Goal: Task Accomplishment & Management: Manage account settings

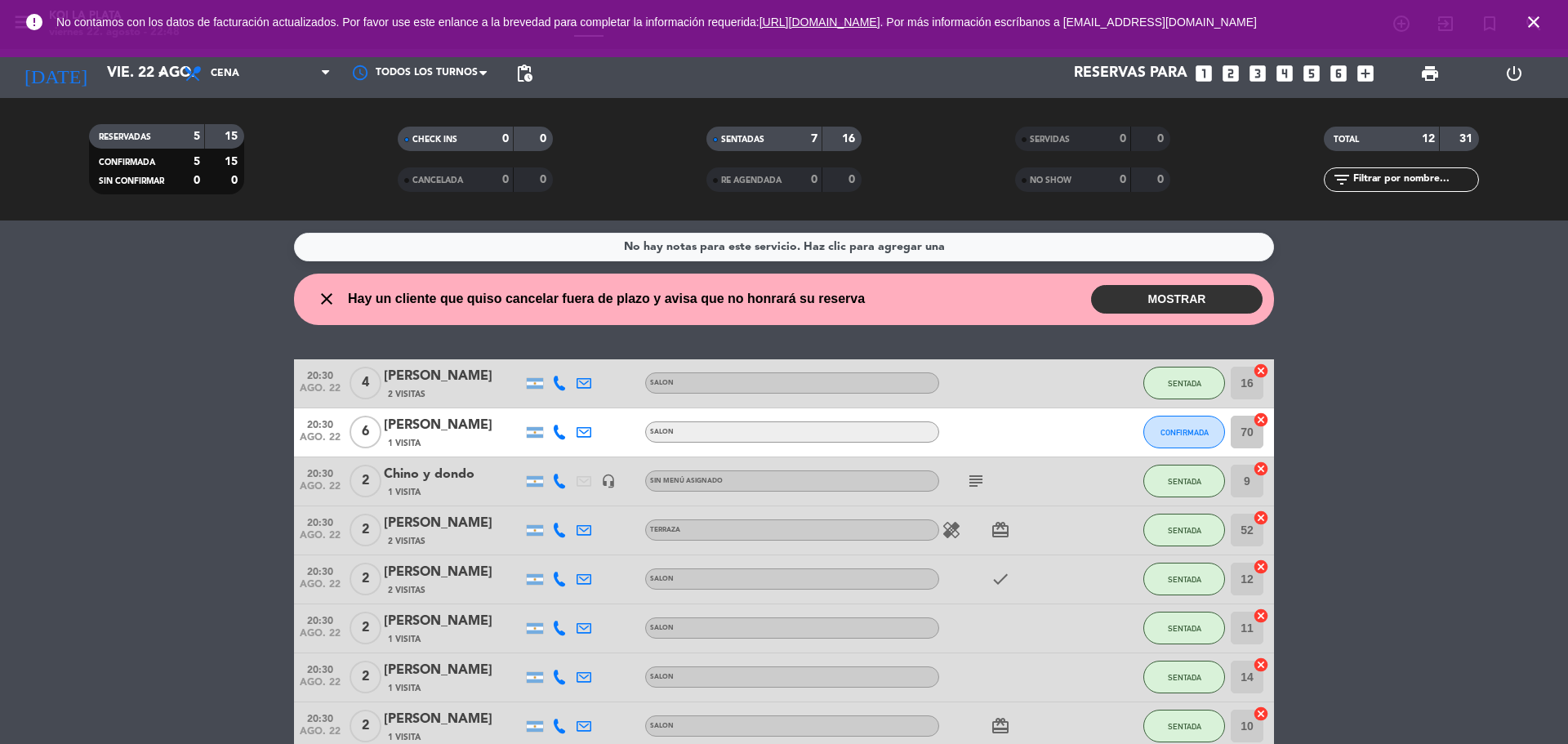
scroll to position [308, 0]
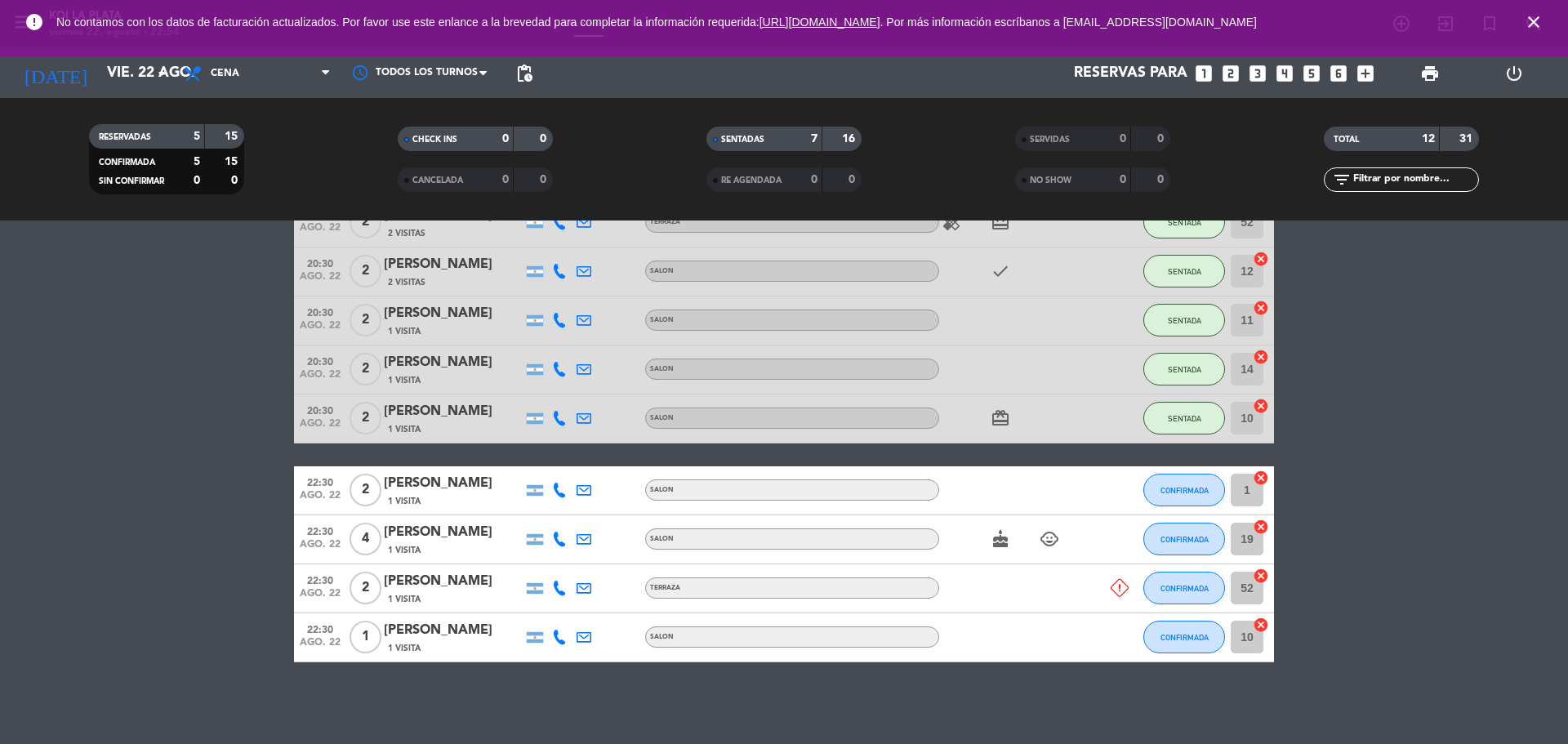
click at [49, 562] on bookings-row "20:30 [DATE] [DATE][PERSON_NAME] 2 Visitas SALON SENTADA 16 cancel 20:30 [DATE]…" at bounding box center [784, 356] width 1568 height 611
click at [1123, 580] on icon at bounding box center [1119, 587] width 18 height 18
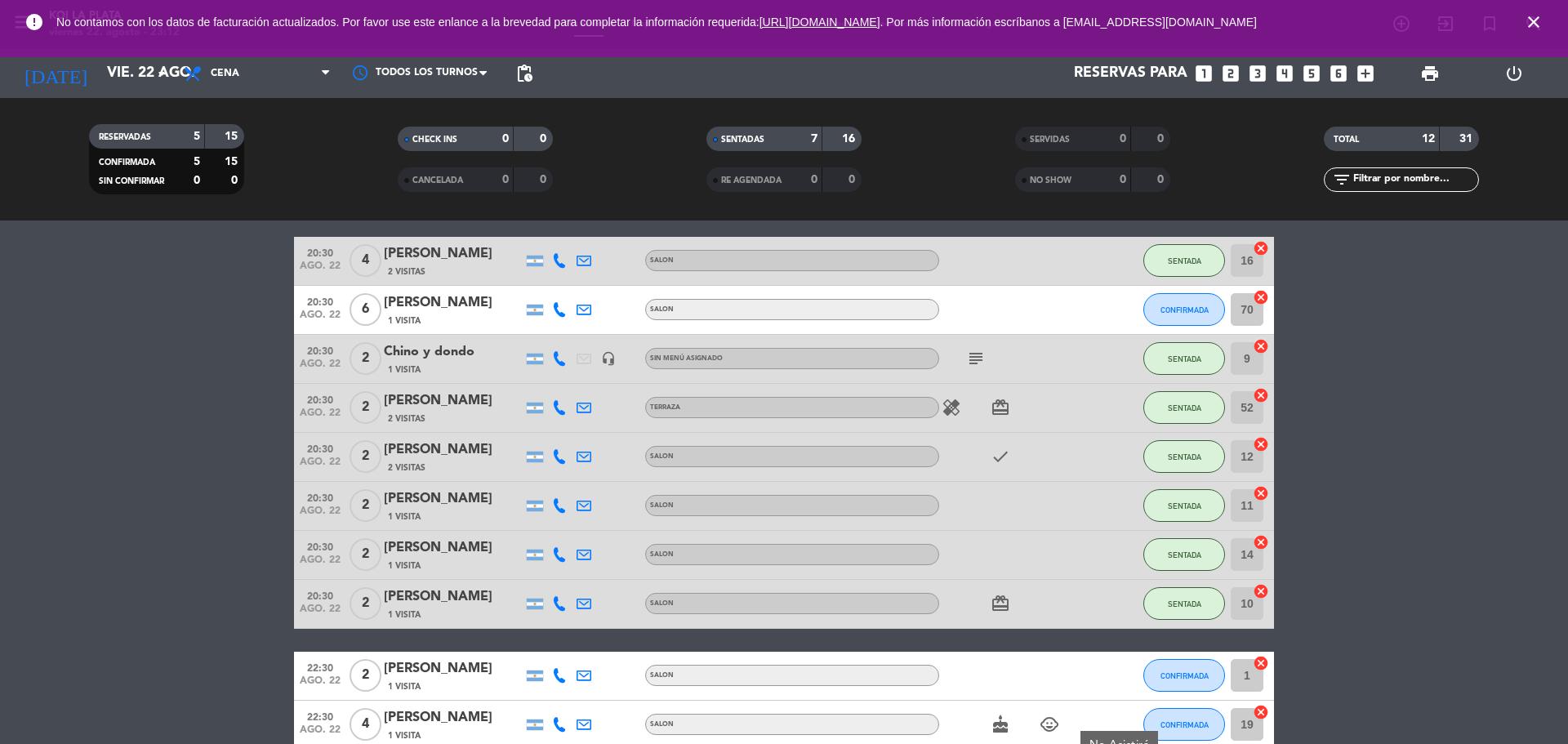
scroll to position [0, 0]
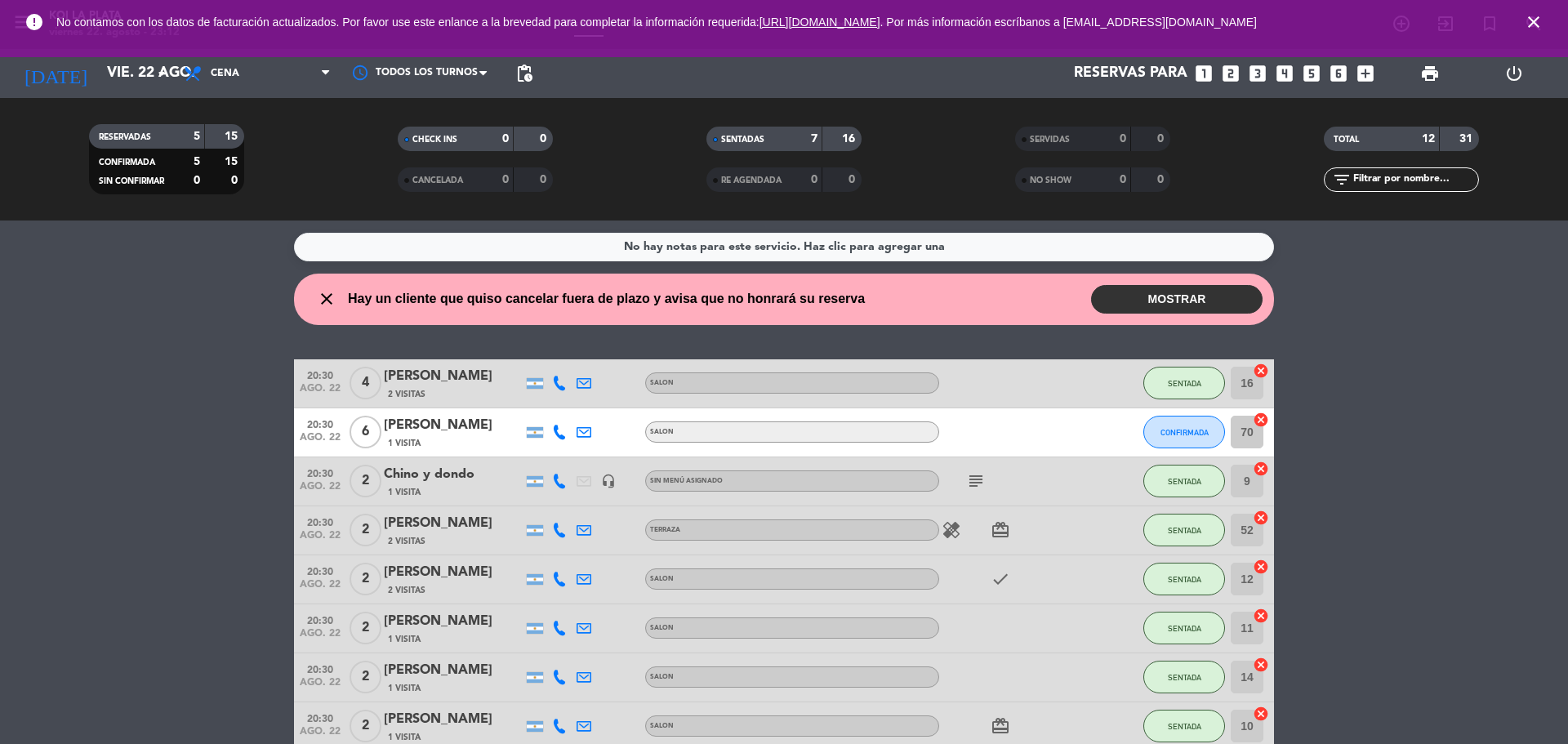
click at [1206, 303] on button "MOSTRAR" at bounding box center [1176, 299] width 171 height 29
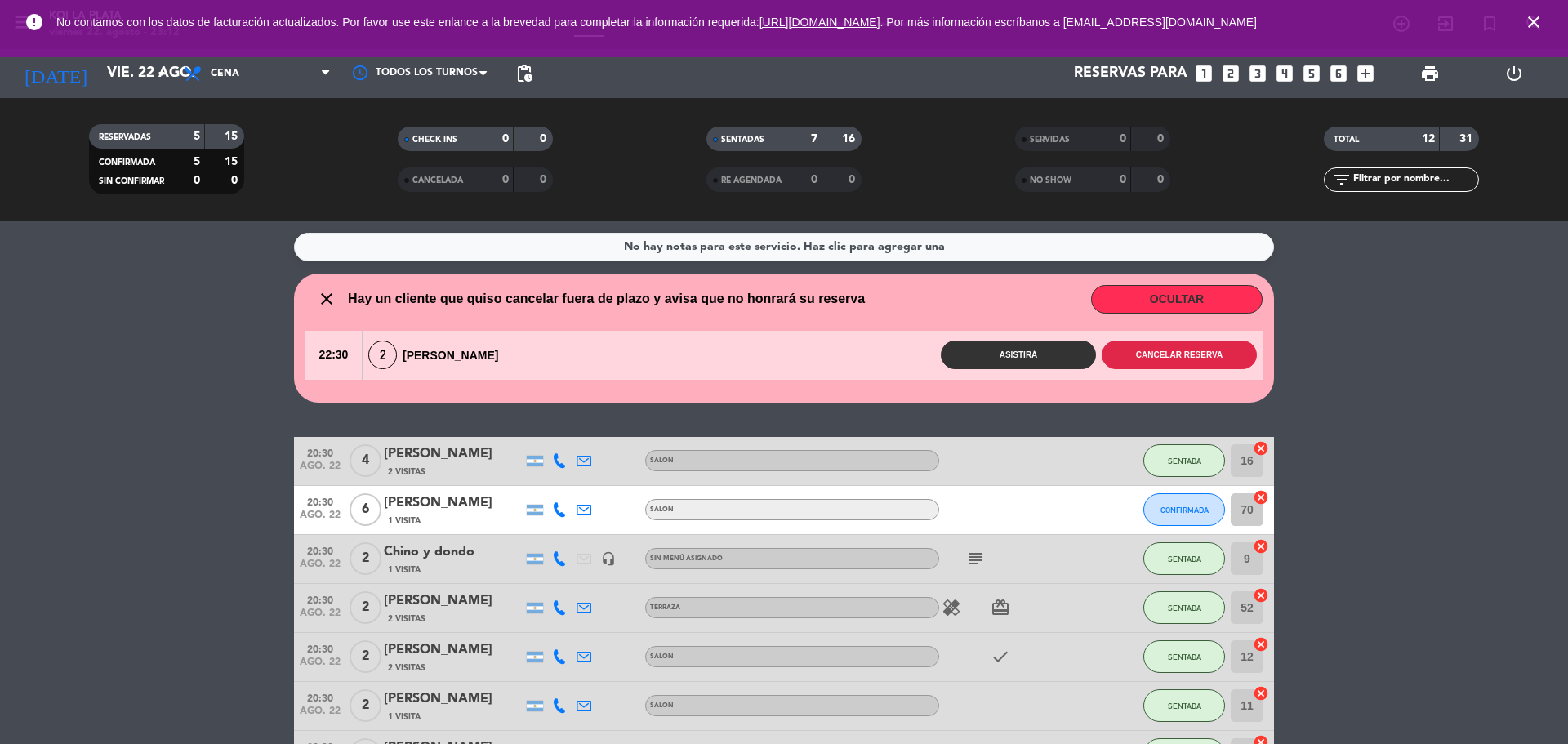
click at [1159, 358] on button "Cancelar reserva" at bounding box center [1179, 355] width 155 height 29
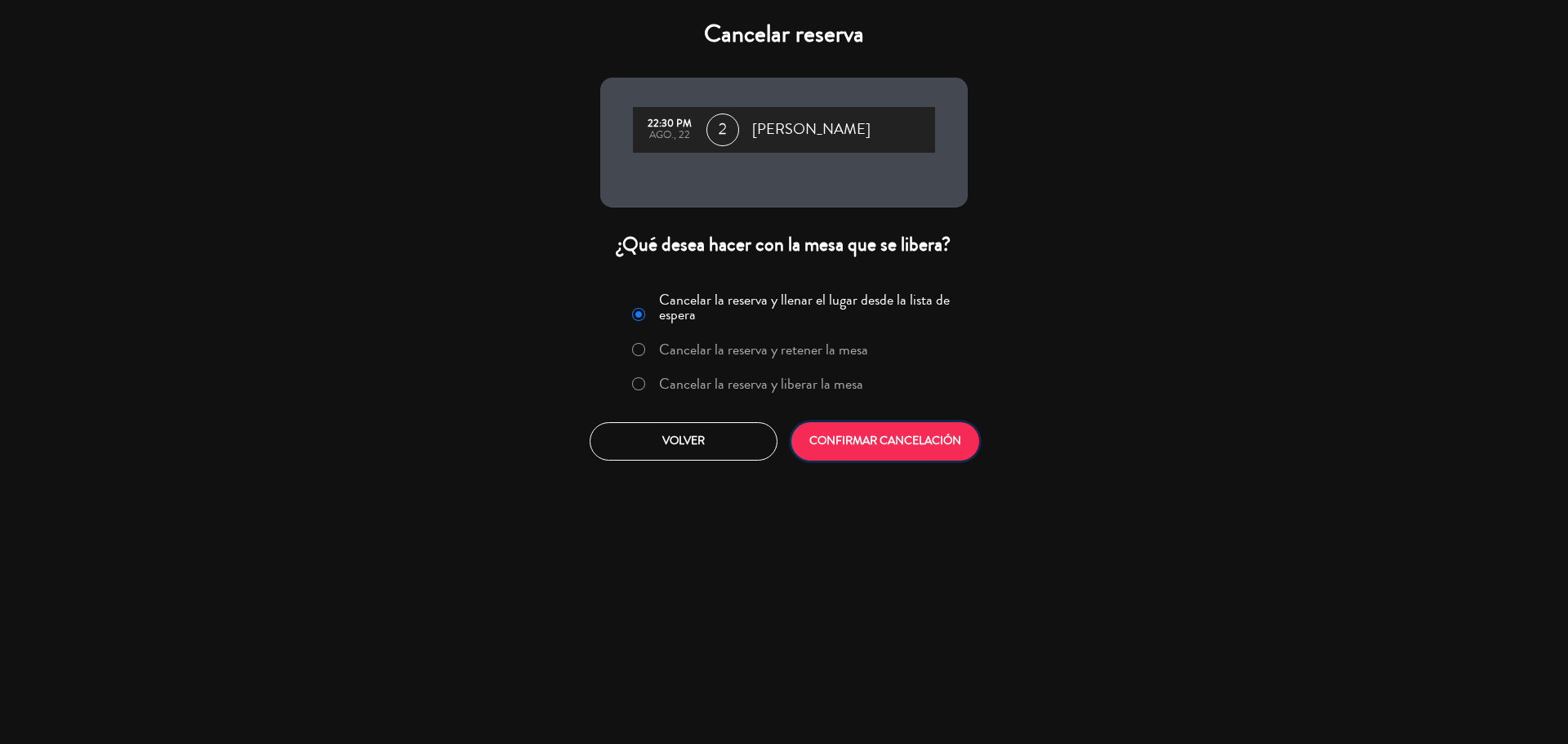
click at [887, 445] on button "CONFIRMAR CANCELACIÓN" at bounding box center [885, 441] width 188 height 39
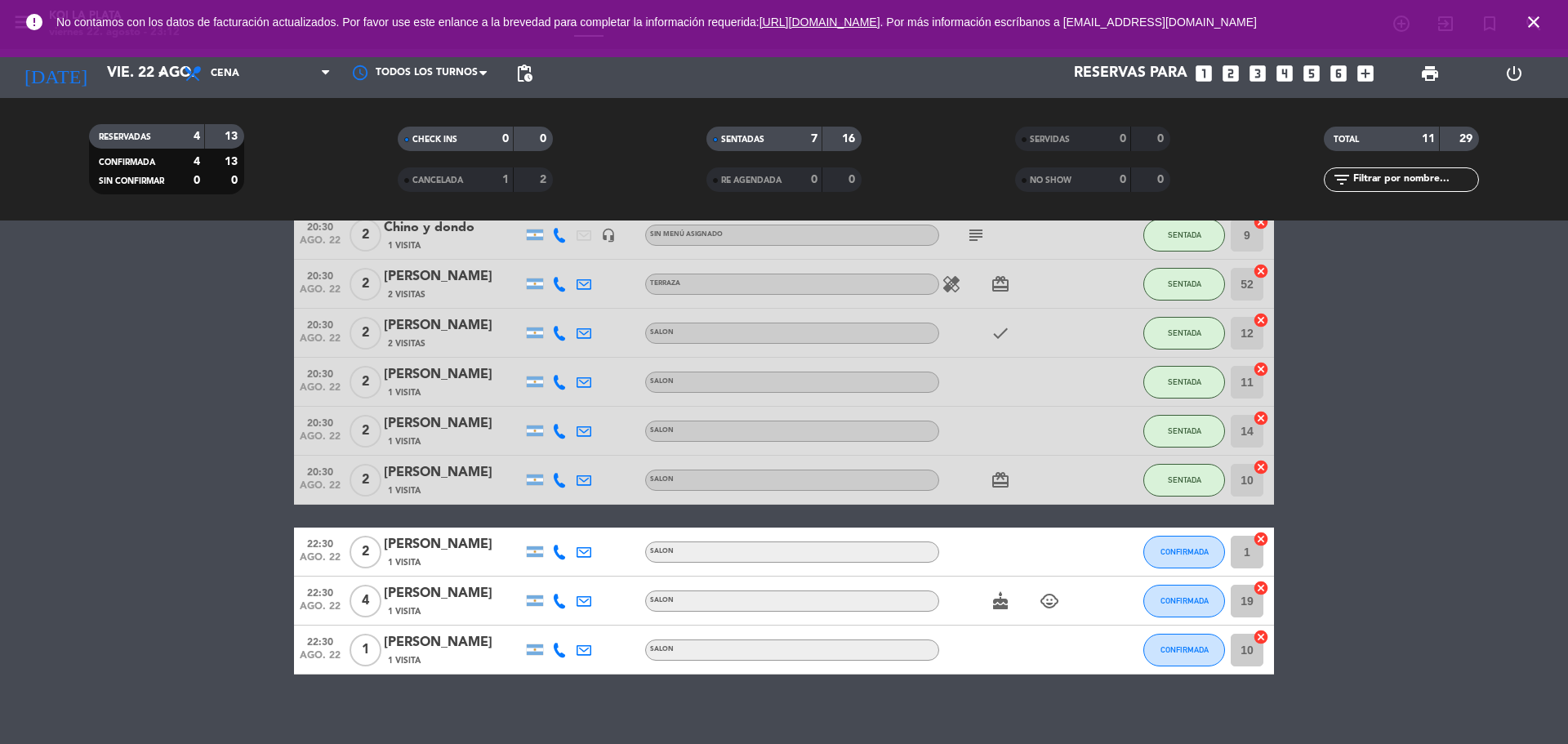
scroll to position [195, 0]
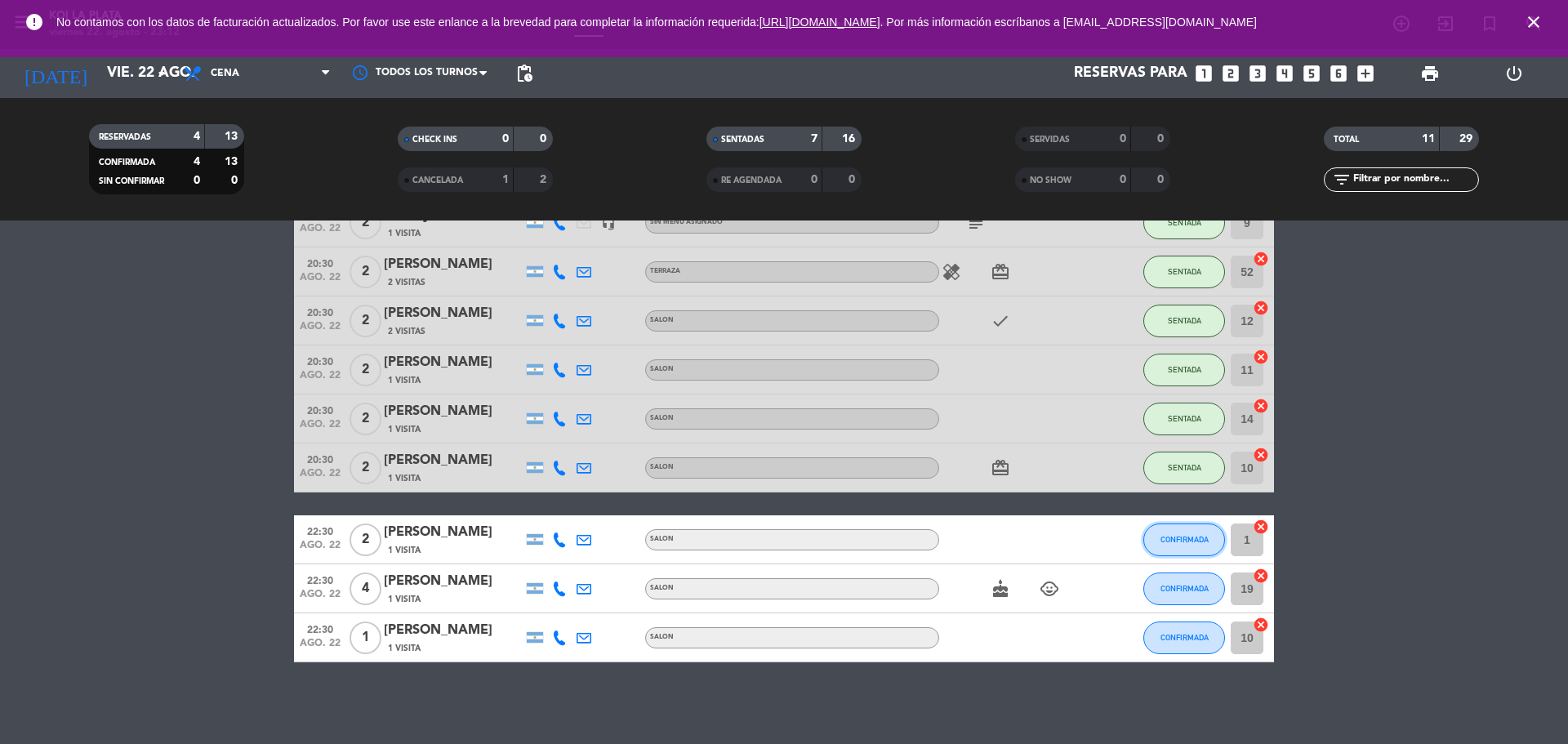
click at [1211, 537] on button "CONFIRMADA" at bounding box center [1183, 539] width 81 height 33
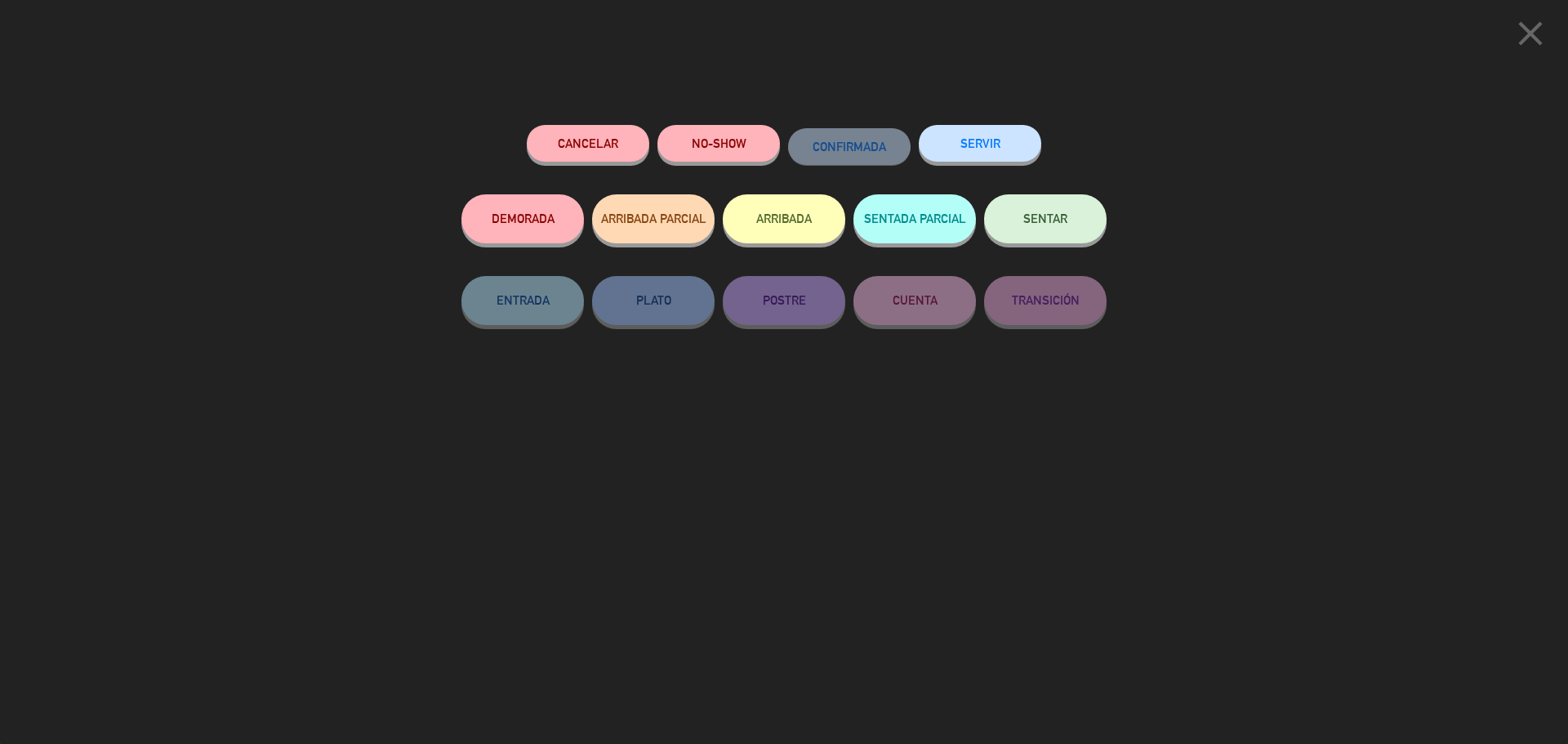
click at [1021, 213] on button "SENTAR" at bounding box center [1045, 219] width 122 height 49
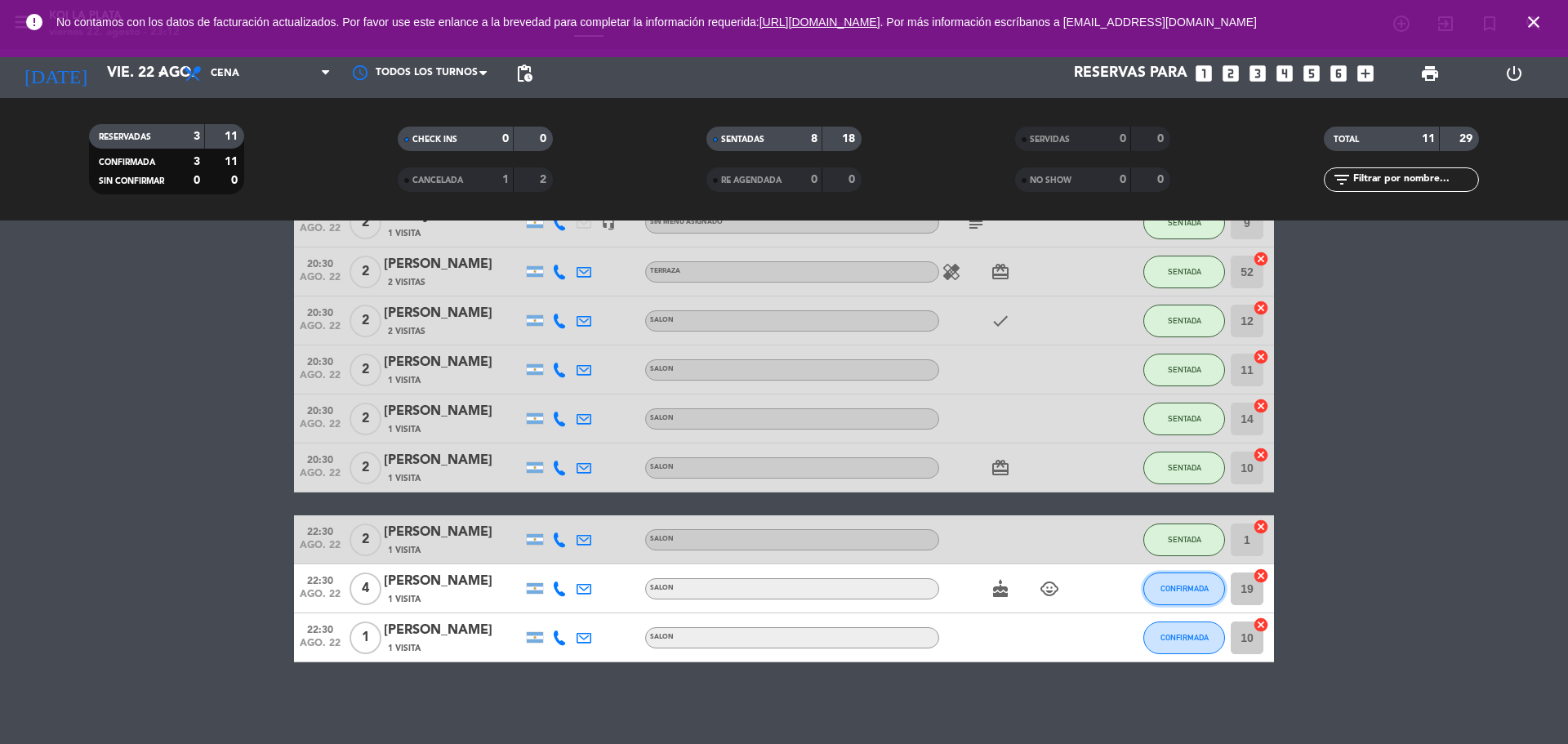
click at [1178, 597] on button "CONFIRMADA" at bounding box center [1183, 588] width 81 height 33
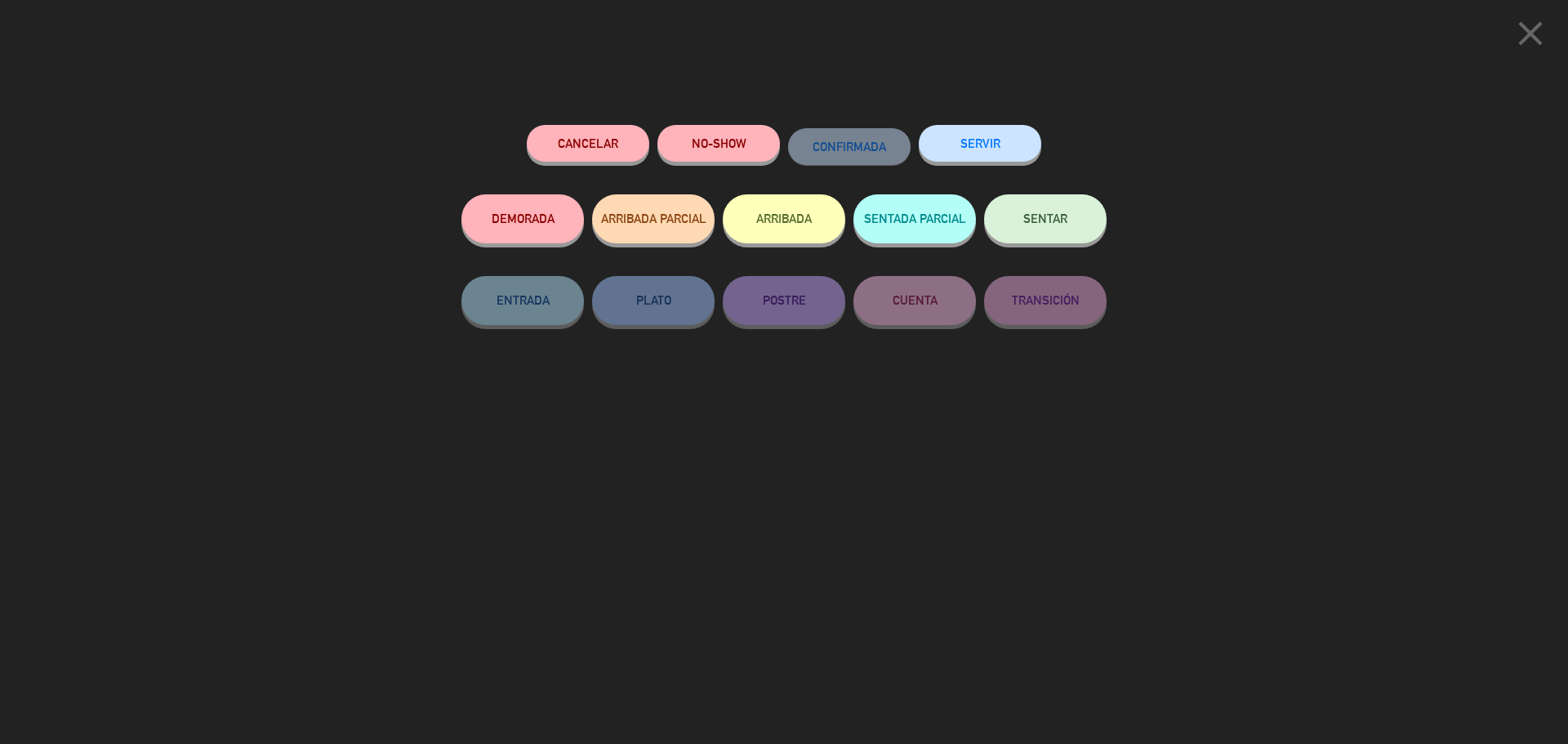
click at [1047, 230] on button "SENTAR" at bounding box center [1045, 219] width 122 height 49
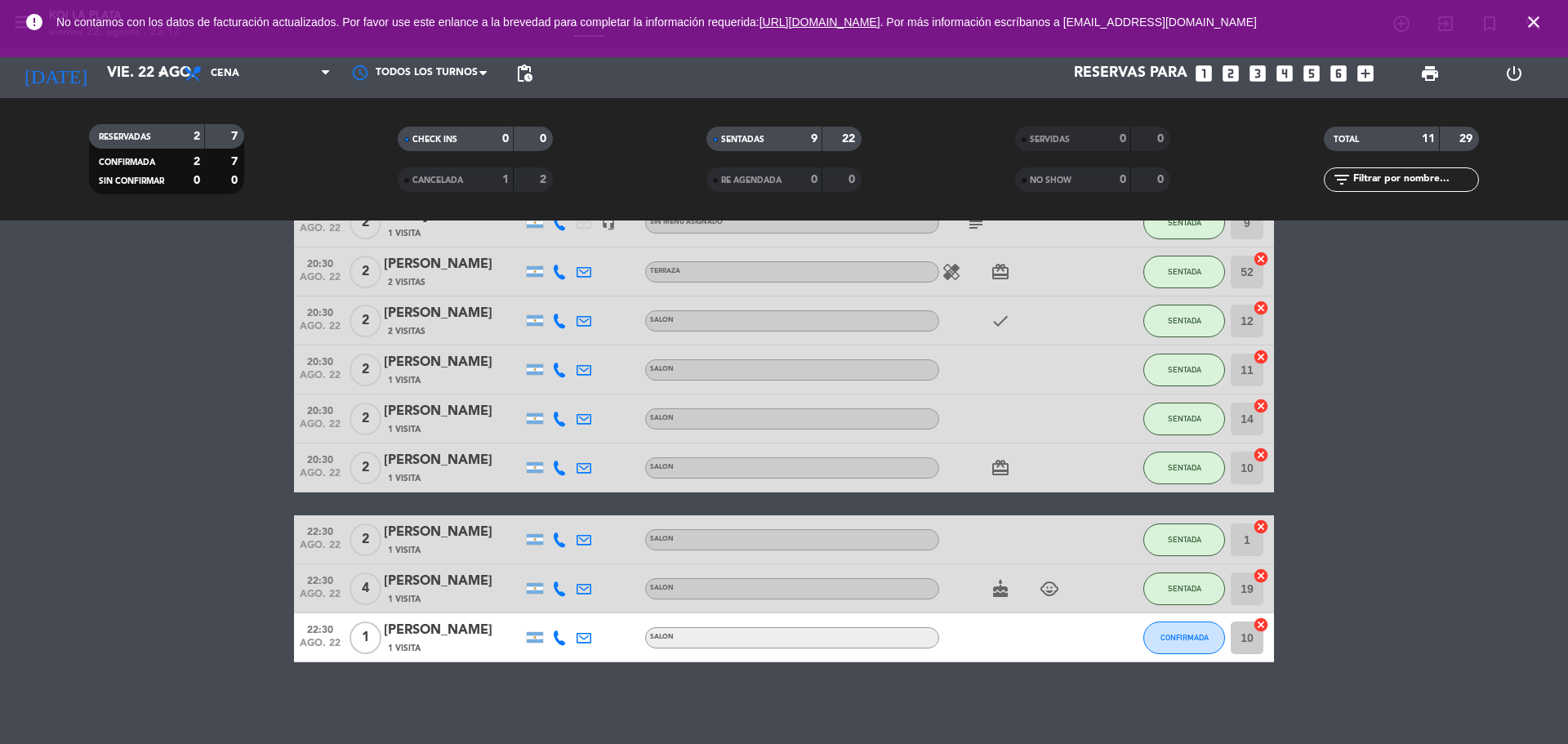
drag, startPoint x: 1162, startPoint y: 606, endPoint x: 1167, endPoint y: 619, distance: 13.9
click at [1163, 611] on div "SENTADA" at bounding box center [1183, 587] width 81 height 48
click at [1185, 648] on button "CONFIRMADA" at bounding box center [1183, 637] width 81 height 33
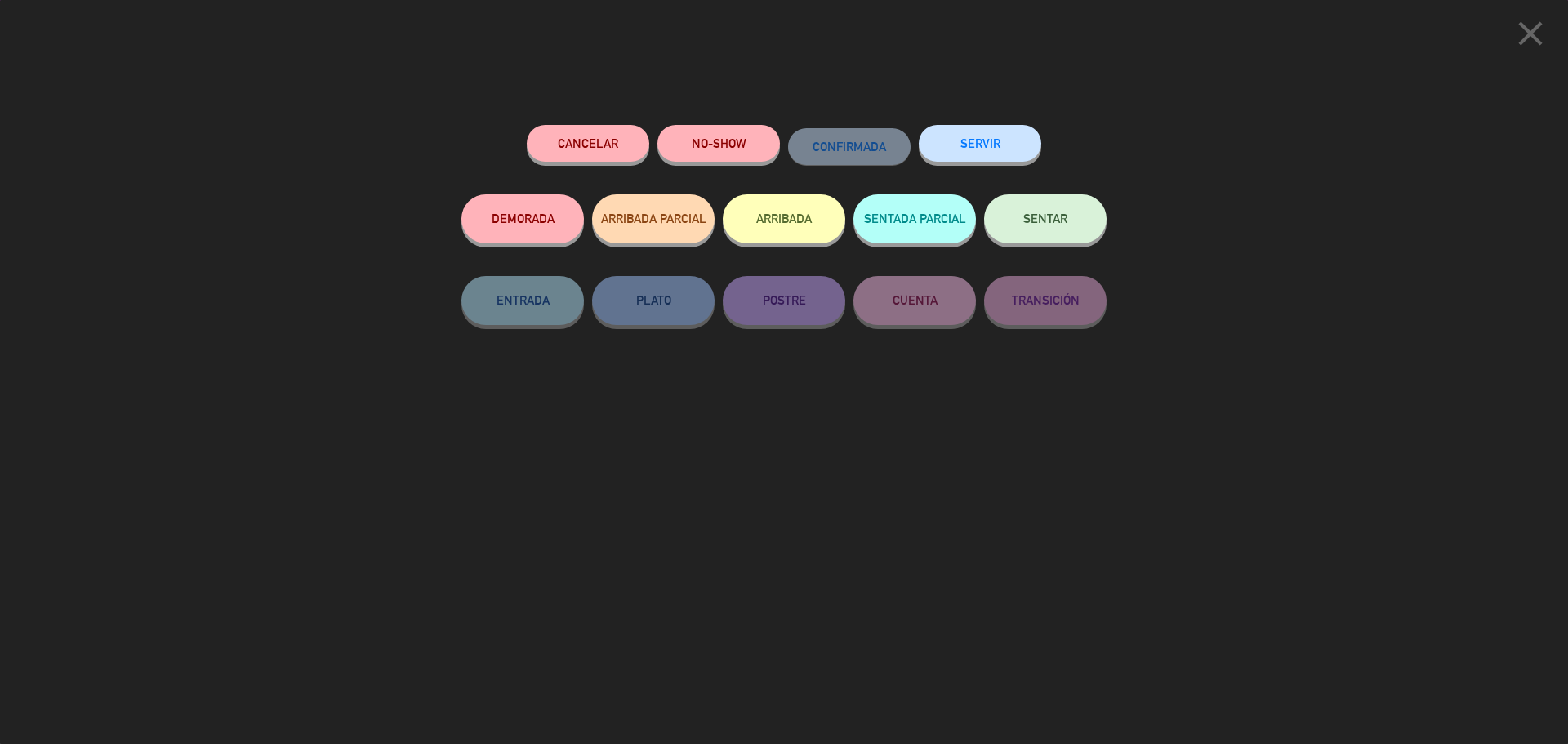
click at [1056, 206] on button "SENTAR" at bounding box center [1045, 219] width 122 height 49
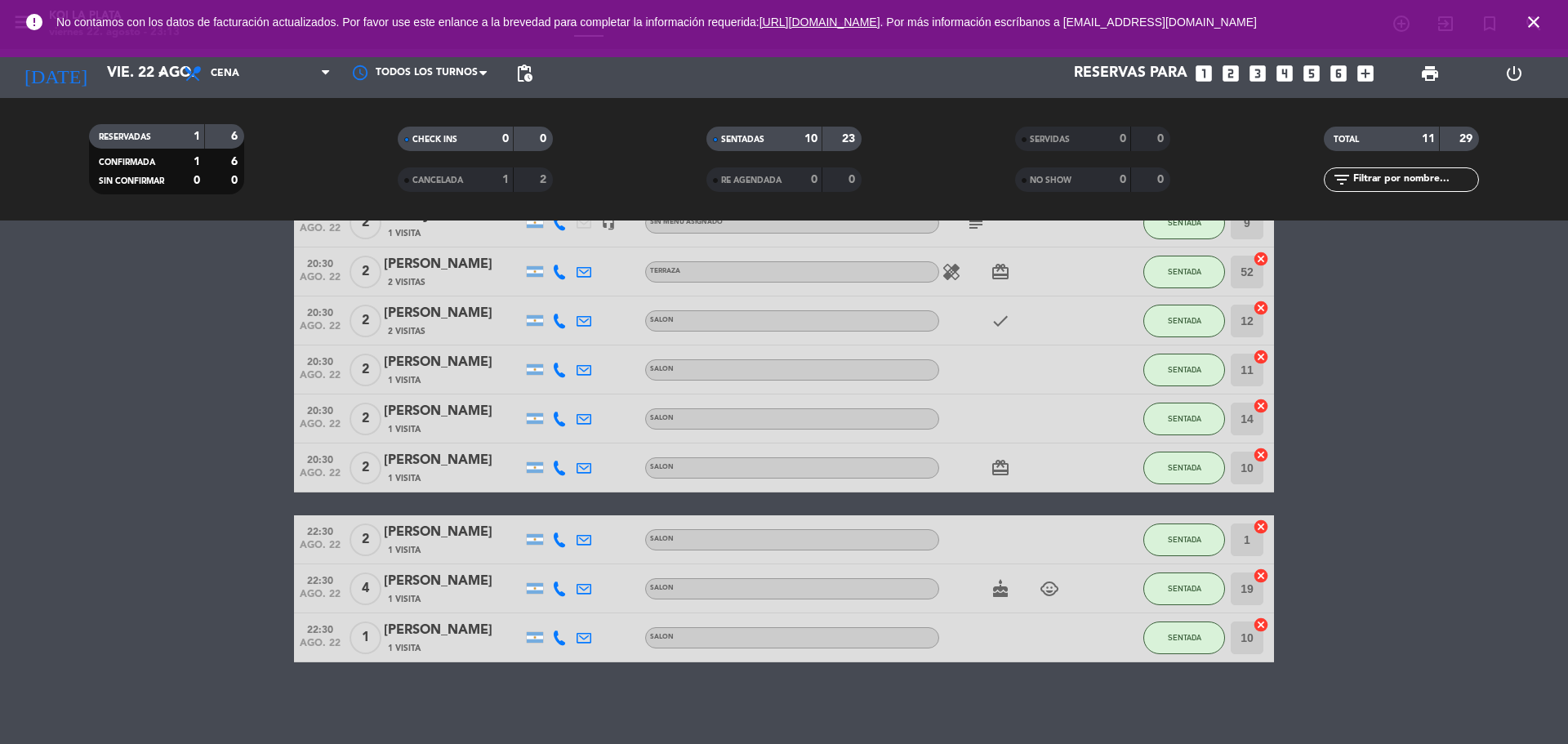
click at [13, 326] on bookings-row "20:30 [DATE] [DATE][PERSON_NAME] 2 Visitas SALON SENTADA 16 cancel 20:30 [DATE]…" at bounding box center [784, 382] width 1568 height 562
